Goal: Information Seeking & Learning: Understand process/instructions

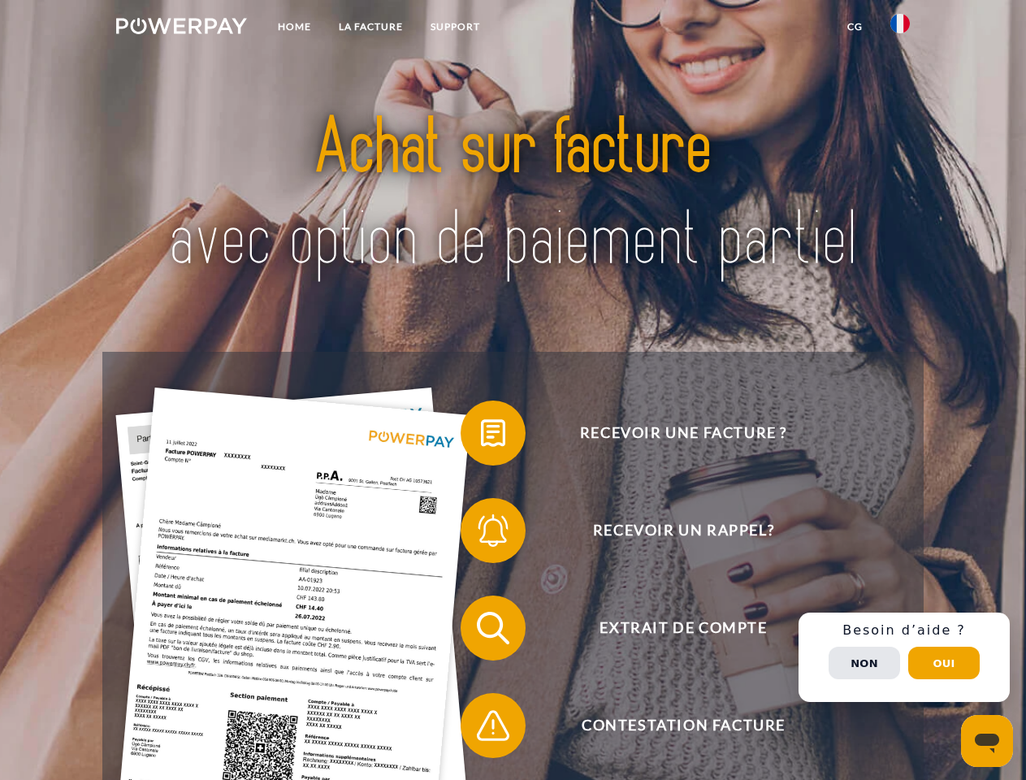
click at [181, 28] on img at bounding box center [181, 26] width 131 height 16
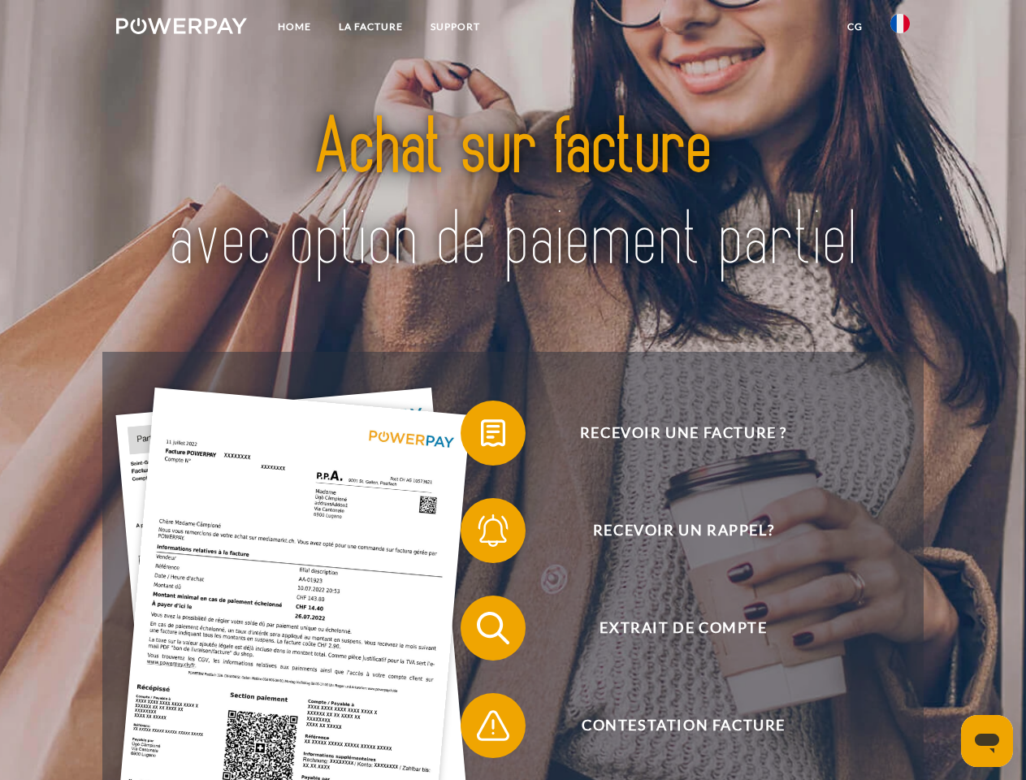
click at [900, 28] on img at bounding box center [901, 24] width 20 height 20
click at [855, 27] on link "CG" at bounding box center [855, 26] width 43 height 29
click at [481, 436] on span at bounding box center [468, 432] width 81 height 81
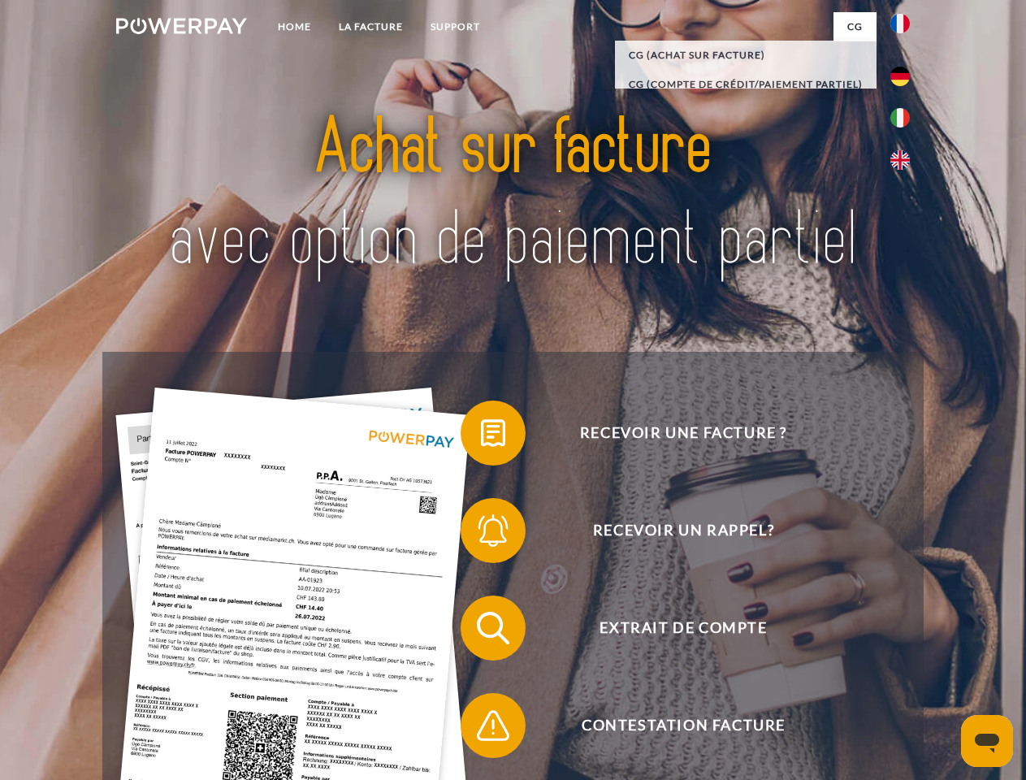
click at [481, 534] on span at bounding box center [468, 530] width 81 height 81
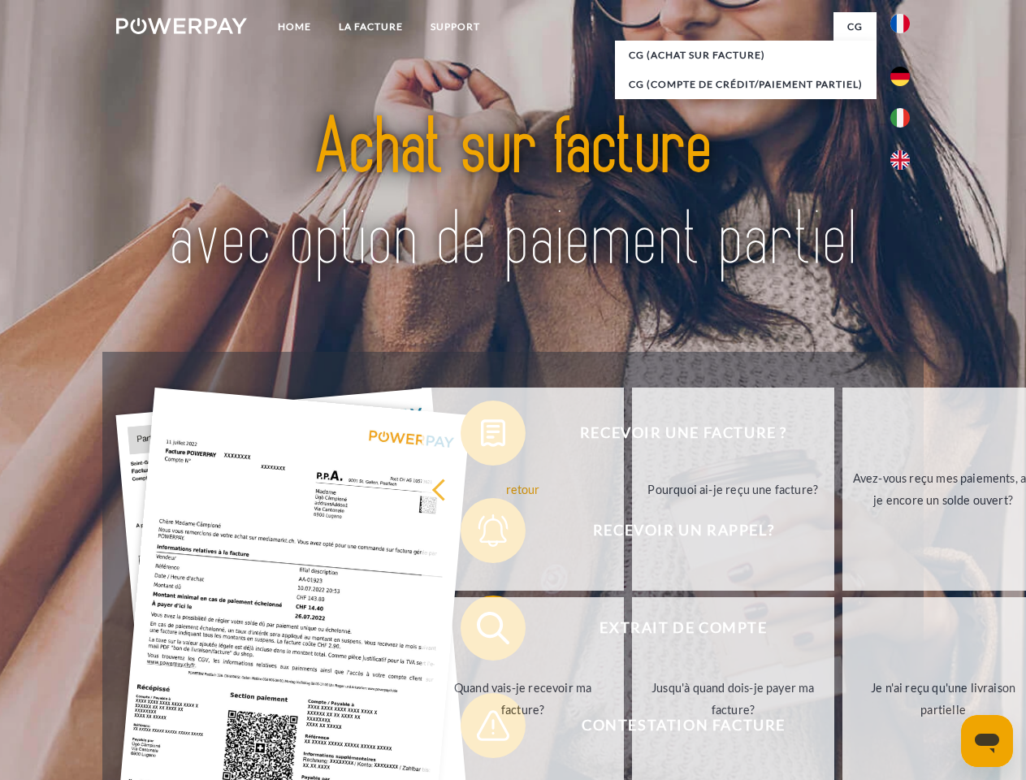
click at [632, 631] on link "Jusqu'à quand dois-je payer ma facture?" at bounding box center [733, 698] width 202 height 203
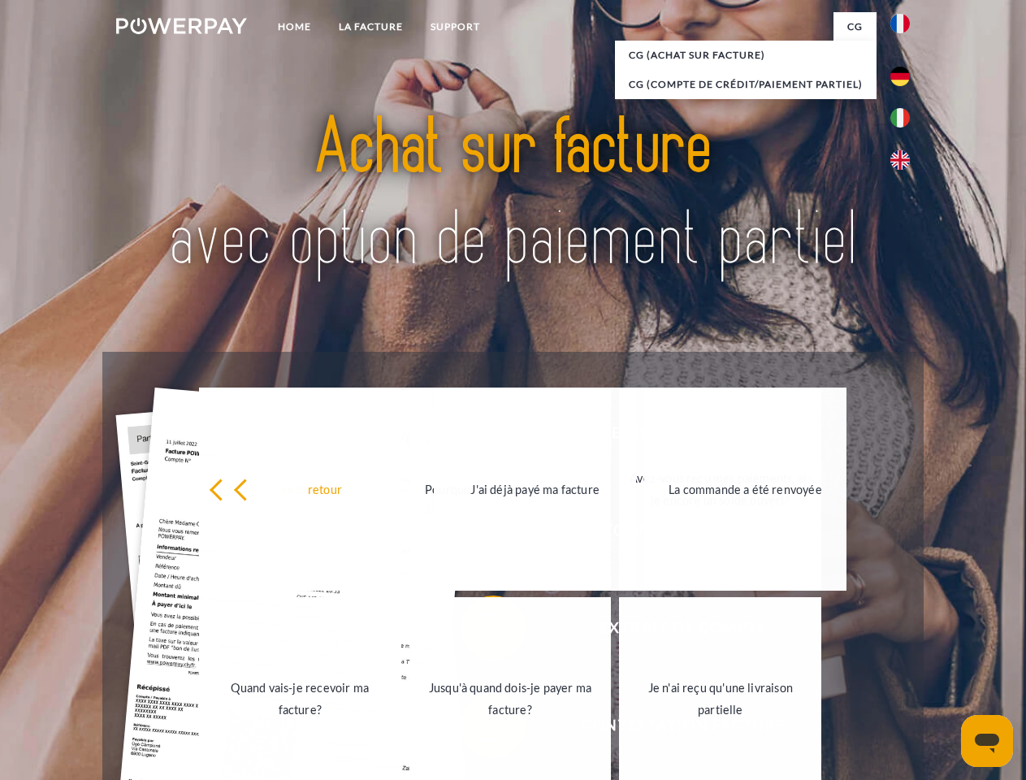
click at [619, 729] on link "Je n'ai reçu qu'une livraison partielle" at bounding box center [720, 698] width 202 height 203
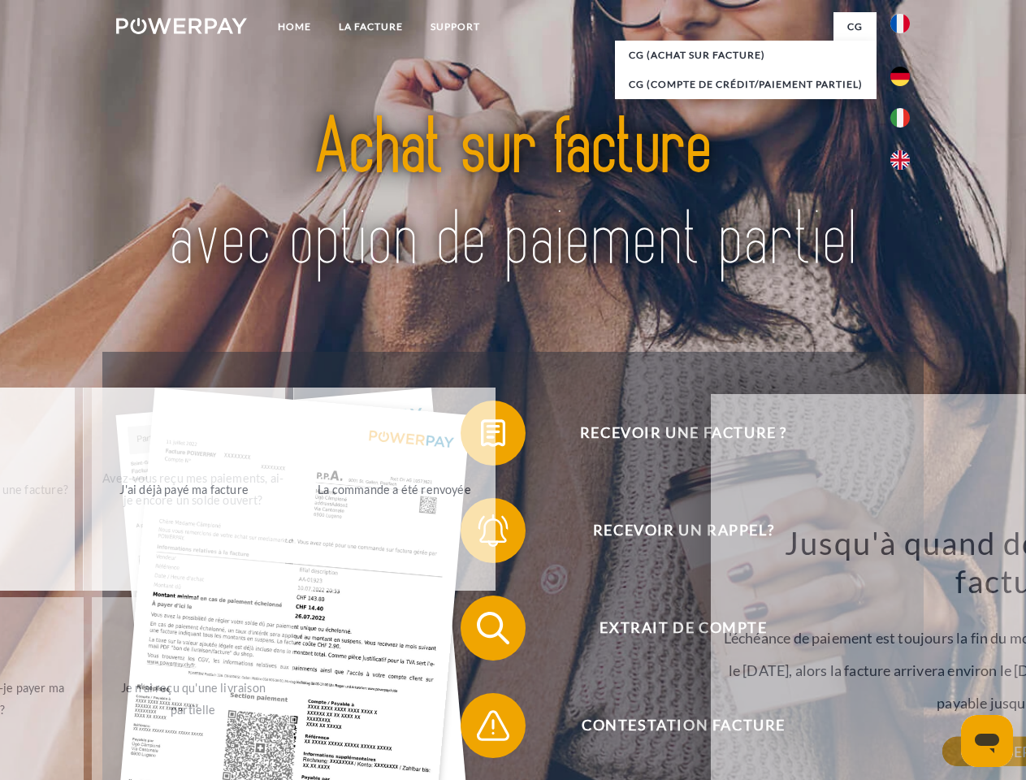
click at [904, 657] on div "retour Pourquoi ai-je reçu une facture? POWERPAY est le prestataire de facturat…" at bounding box center [1016, 617] width 657 height 466
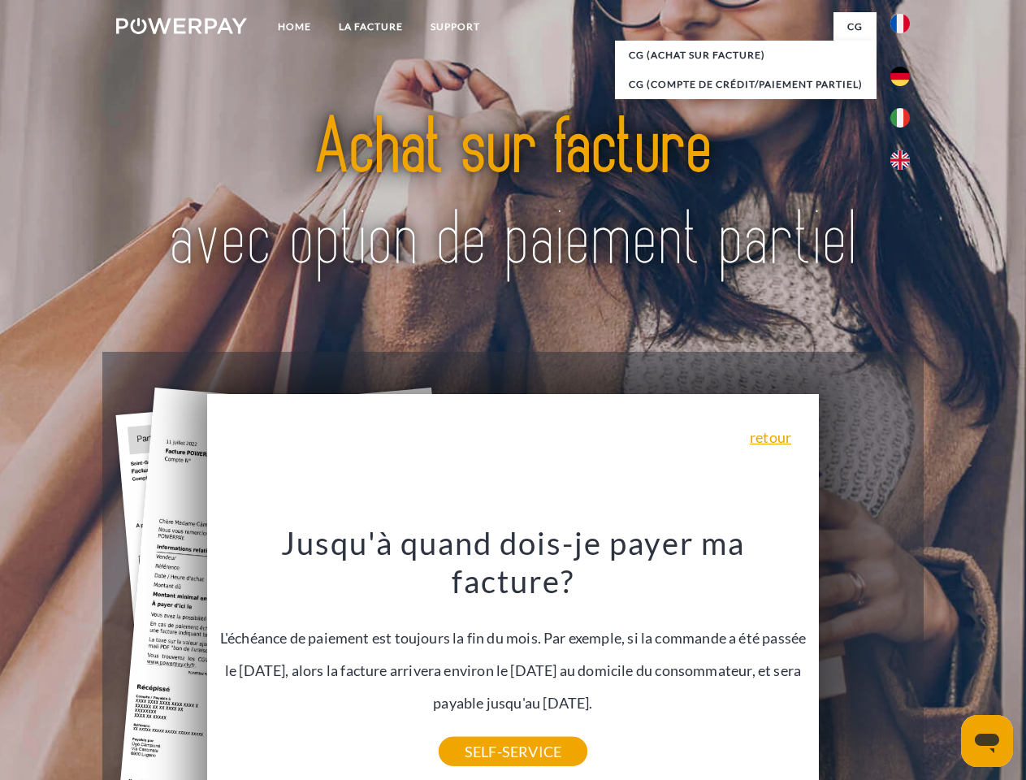
click at [865, 661] on span "Extrait de compte" at bounding box center [683, 628] width 398 height 65
click at [944, 663] on header "Home LA FACTURE Support" at bounding box center [513, 561] width 1026 height 1122
